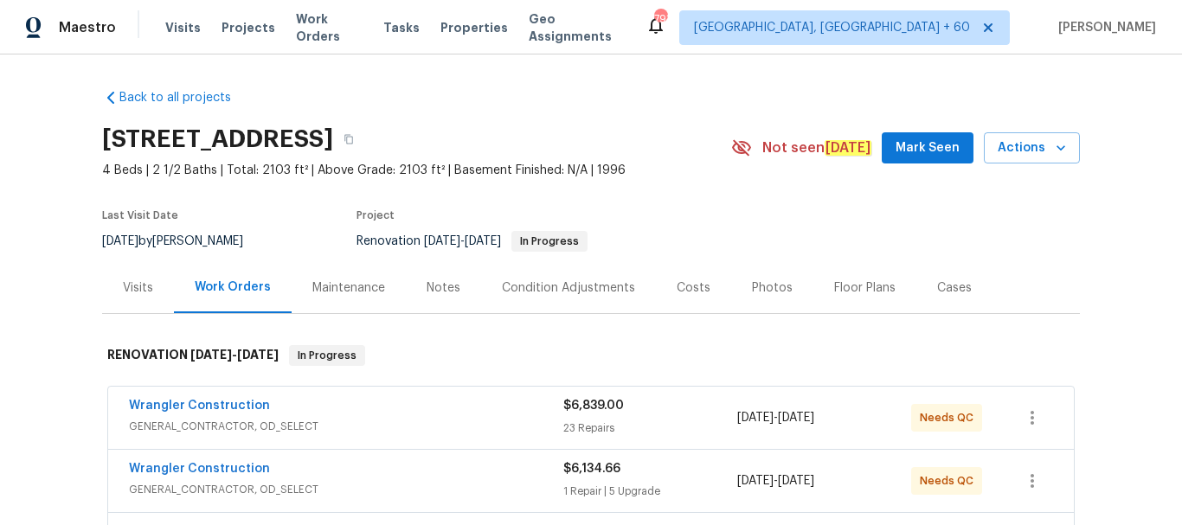
click at [146, 292] on div "Visits" at bounding box center [138, 287] width 30 height 17
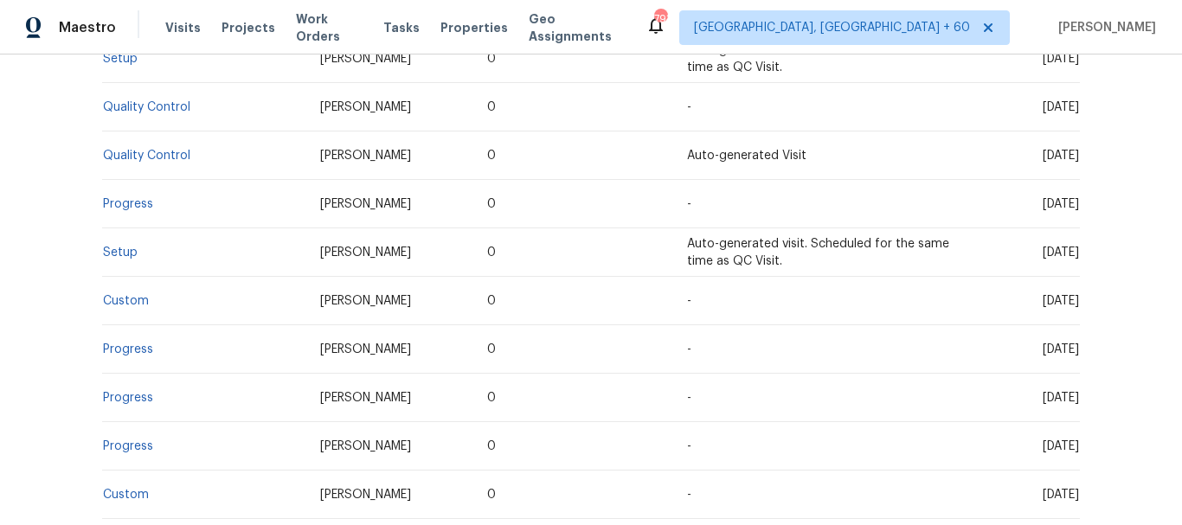
scroll to position [538, 0]
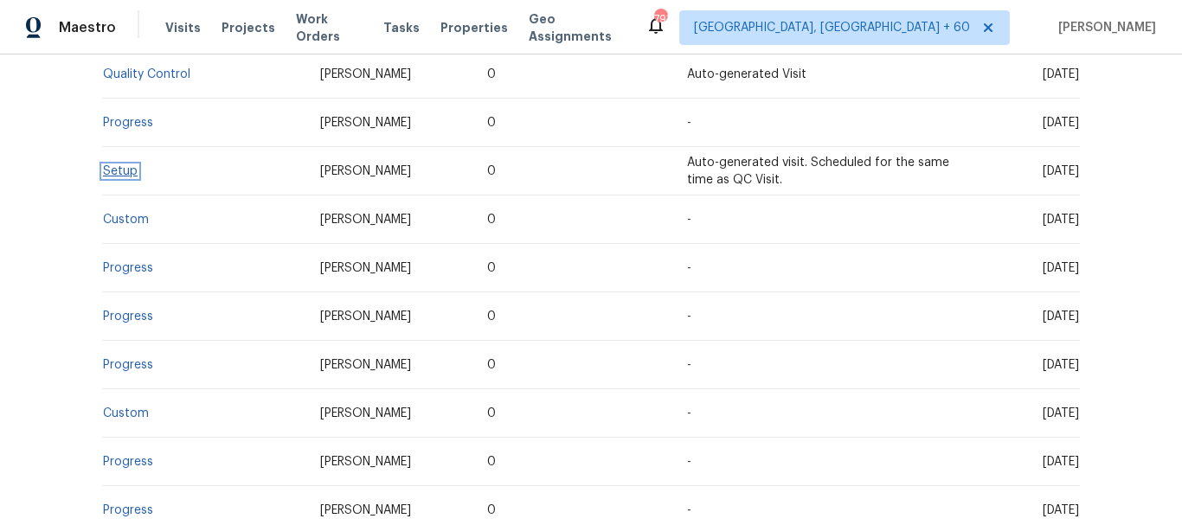
click at [103, 169] on link "Setup" at bounding box center [120, 171] width 35 height 12
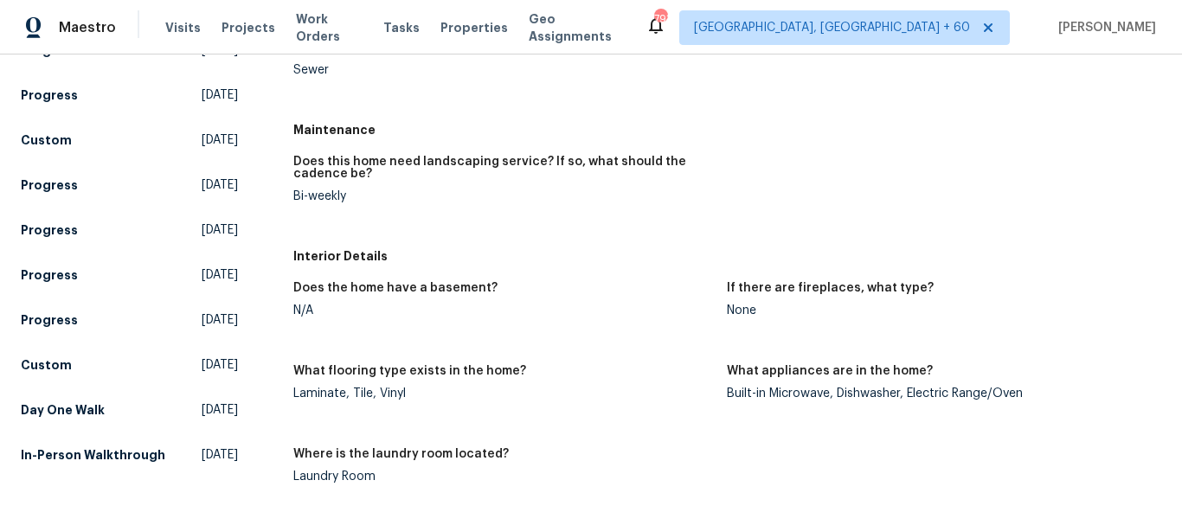
scroll to position [574, 0]
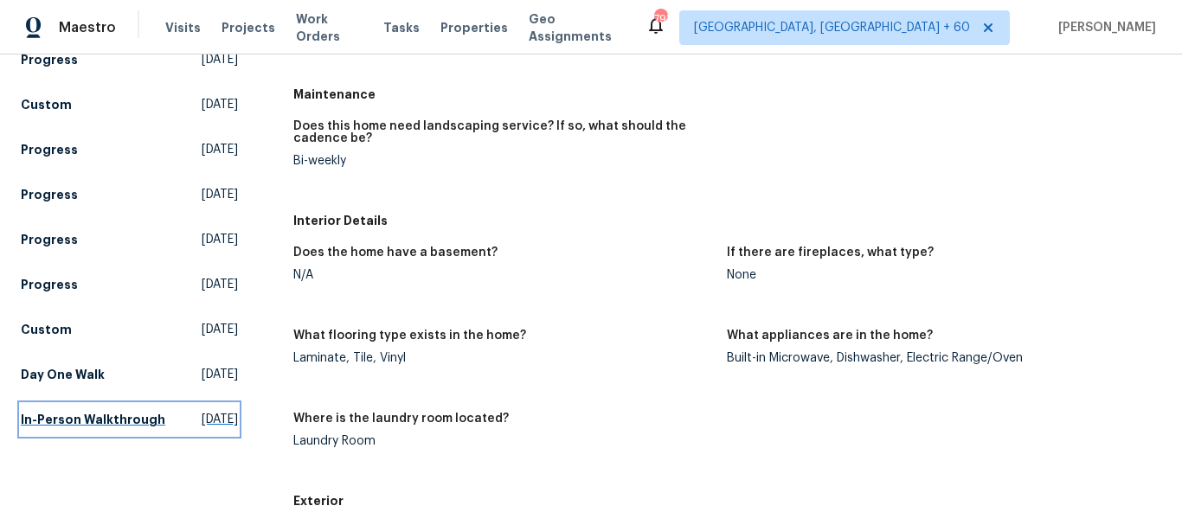
click at [60, 428] on h5 "In-Person Walkthrough" at bounding box center [93, 419] width 144 height 17
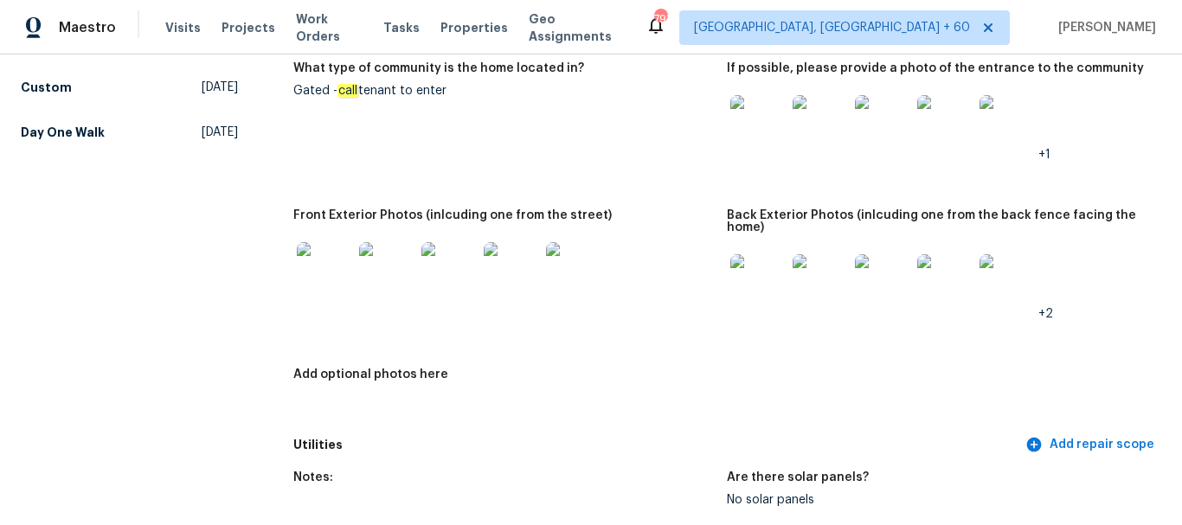
scroll to position [863, 0]
click at [718, 283] on figure "Front Exterior Photos (inlcuding one from the street)" at bounding box center [510, 278] width 434 height 138
click at [742, 288] on img at bounding box center [757, 280] width 55 height 55
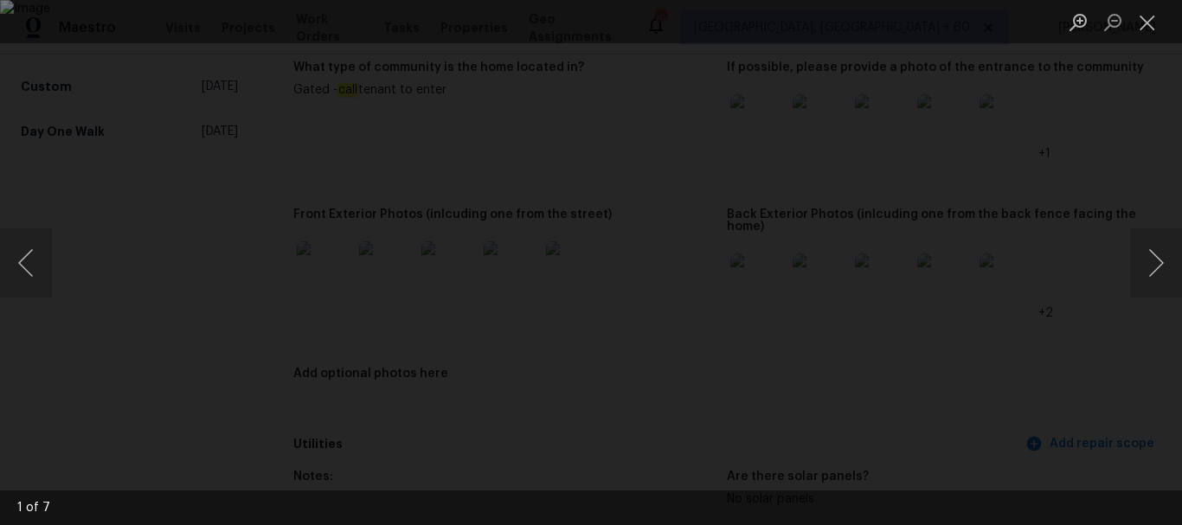
click at [863, 286] on img "Lightbox" at bounding box center [591, 262] width 1182 height 525
click at [1139, 258] on button "Next image" at bounding box center [1156, 262] width 52 height 69
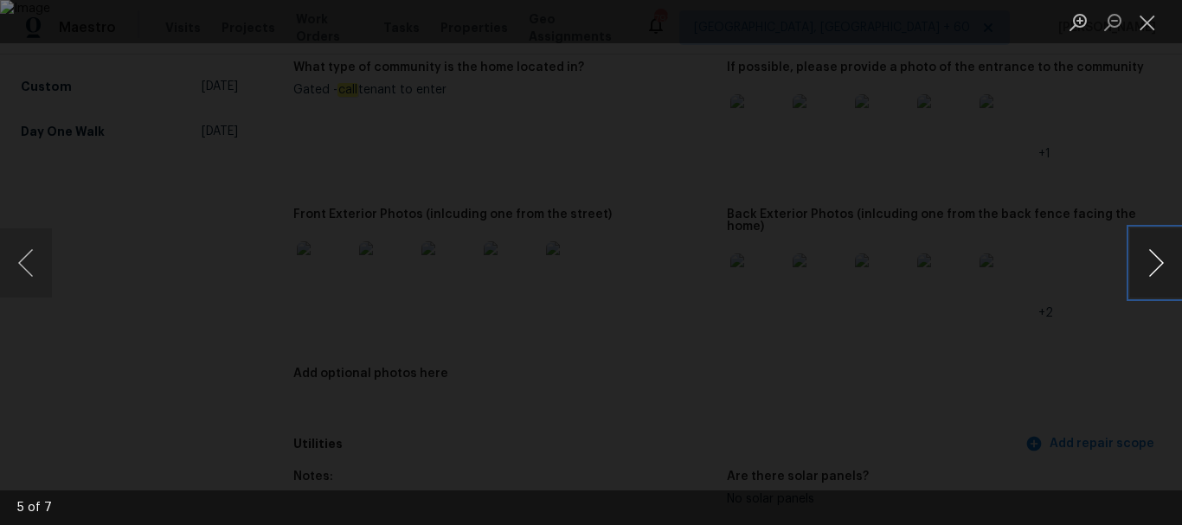
click at [1145, 262] on button "Next image" at bounding box center [1156, 262] width 52 height 69
click at [1148, 15] on button "Close lightbox" at bounding box center [1147, 22] width 35 height 30
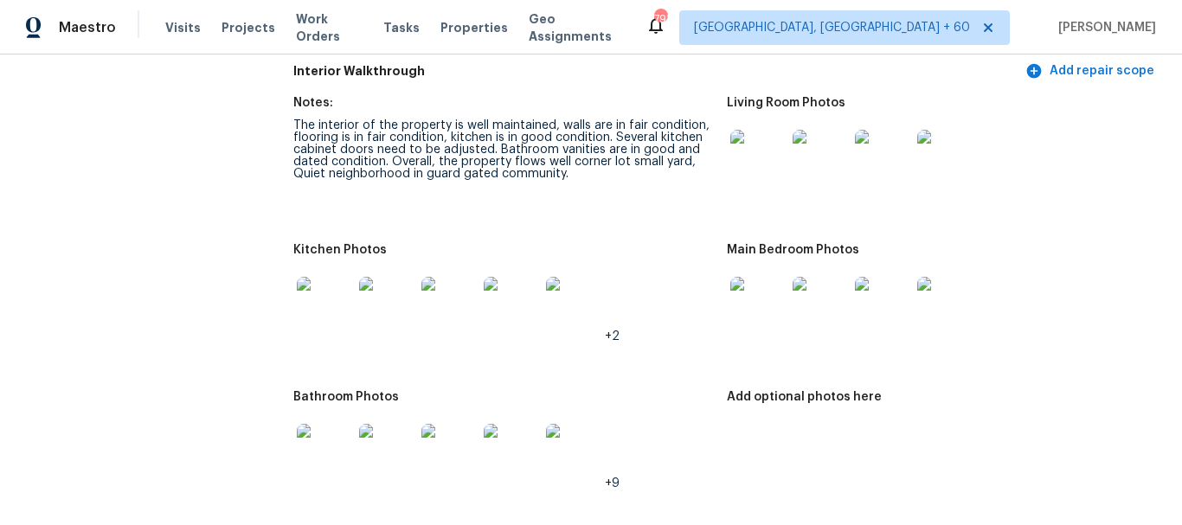
scroll to position [2128, 0]
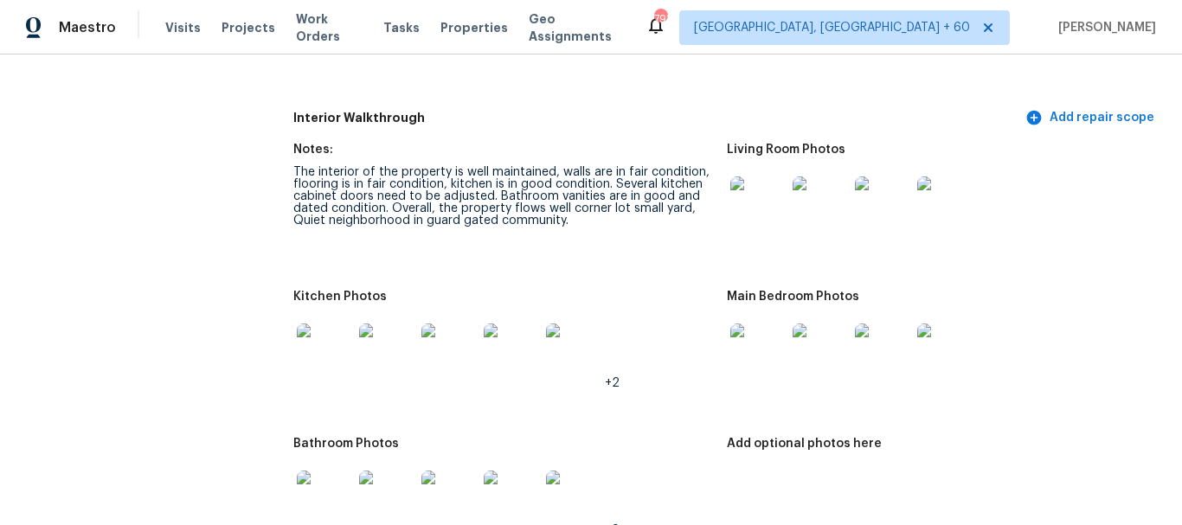
click at [739, 211] on img at bounding box center [757, 203] width 55 height 55
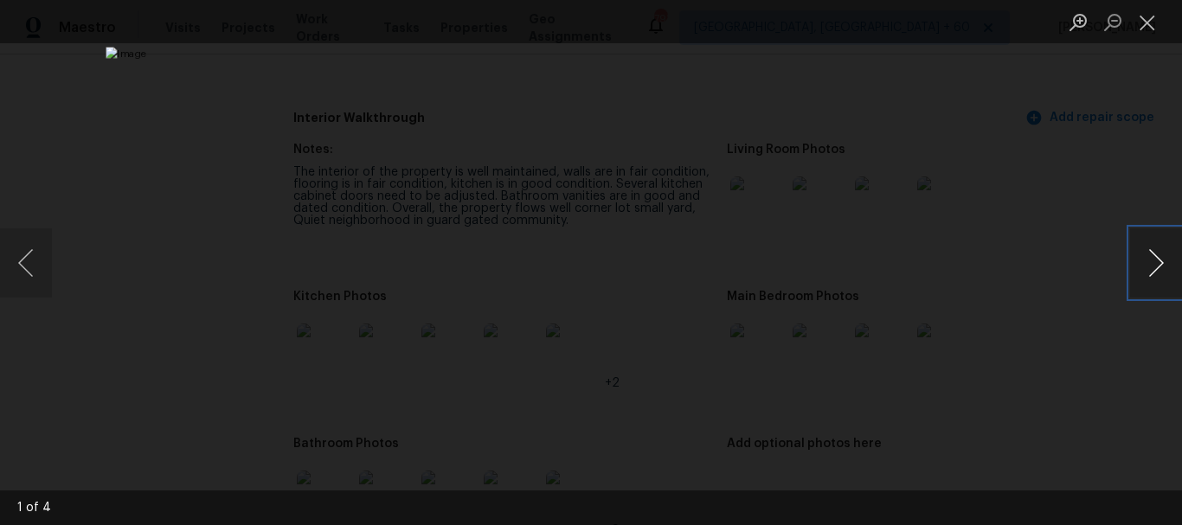
click at [1155, 260] on button "Next image" at bounding box center [1156, 262] width 52 height 69
click at [42, 261] on button "Previous image" at bounding box center [26, 262] width 52 height 69
drag, startPoint x: 1167, startPoint y: 231, endPoint x: 1162, endPoint y: 253, distance: 22.2
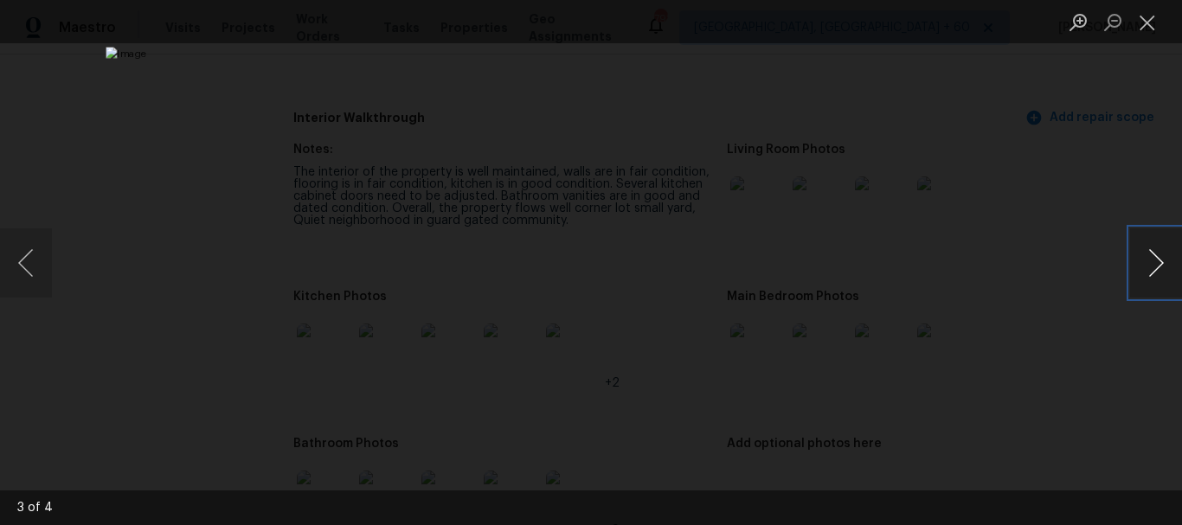
click at [1162, 253] on button "Next image" at bounding box center [1156, 262] width 52 height 69
